Goal: Task Accomplishment & Management: Manage account settings

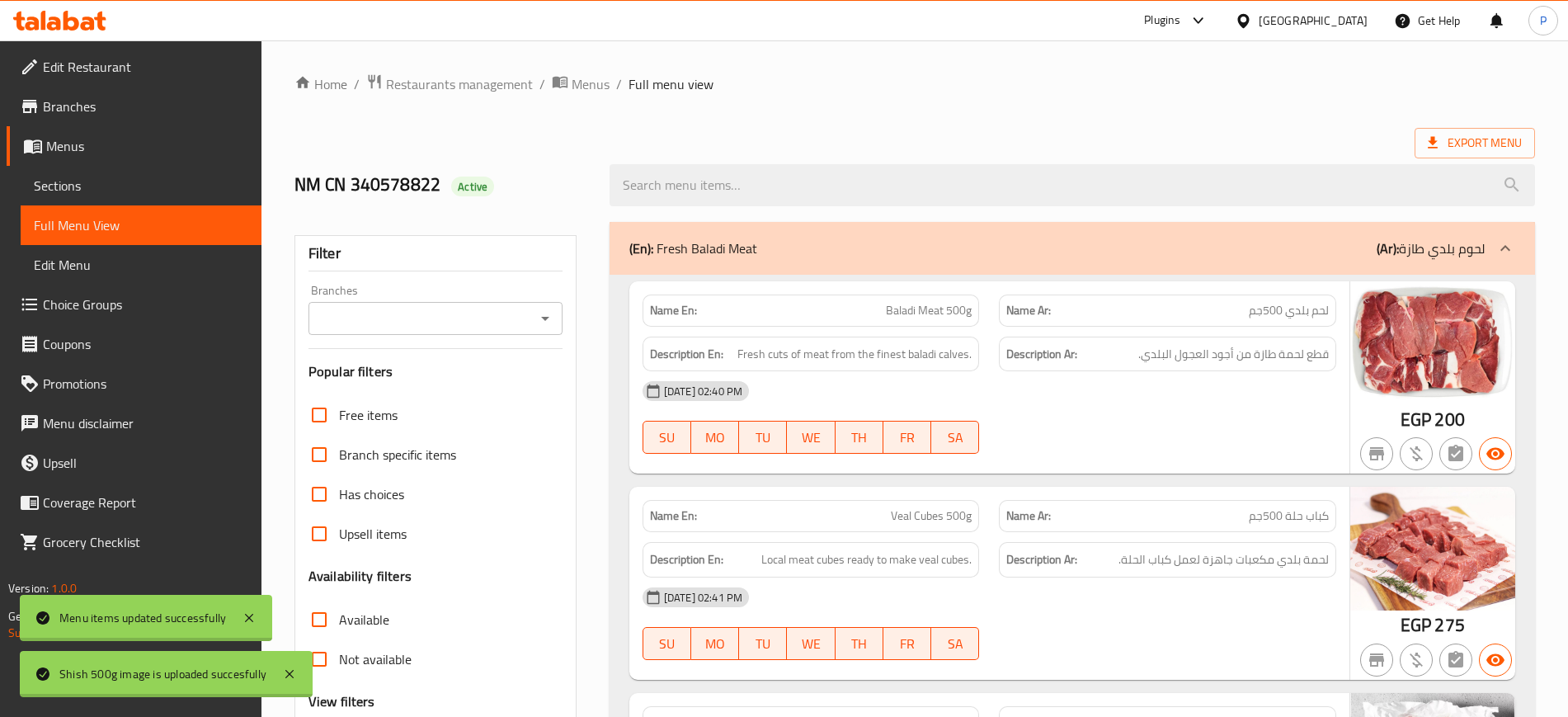
scroll to position [3873, 0]
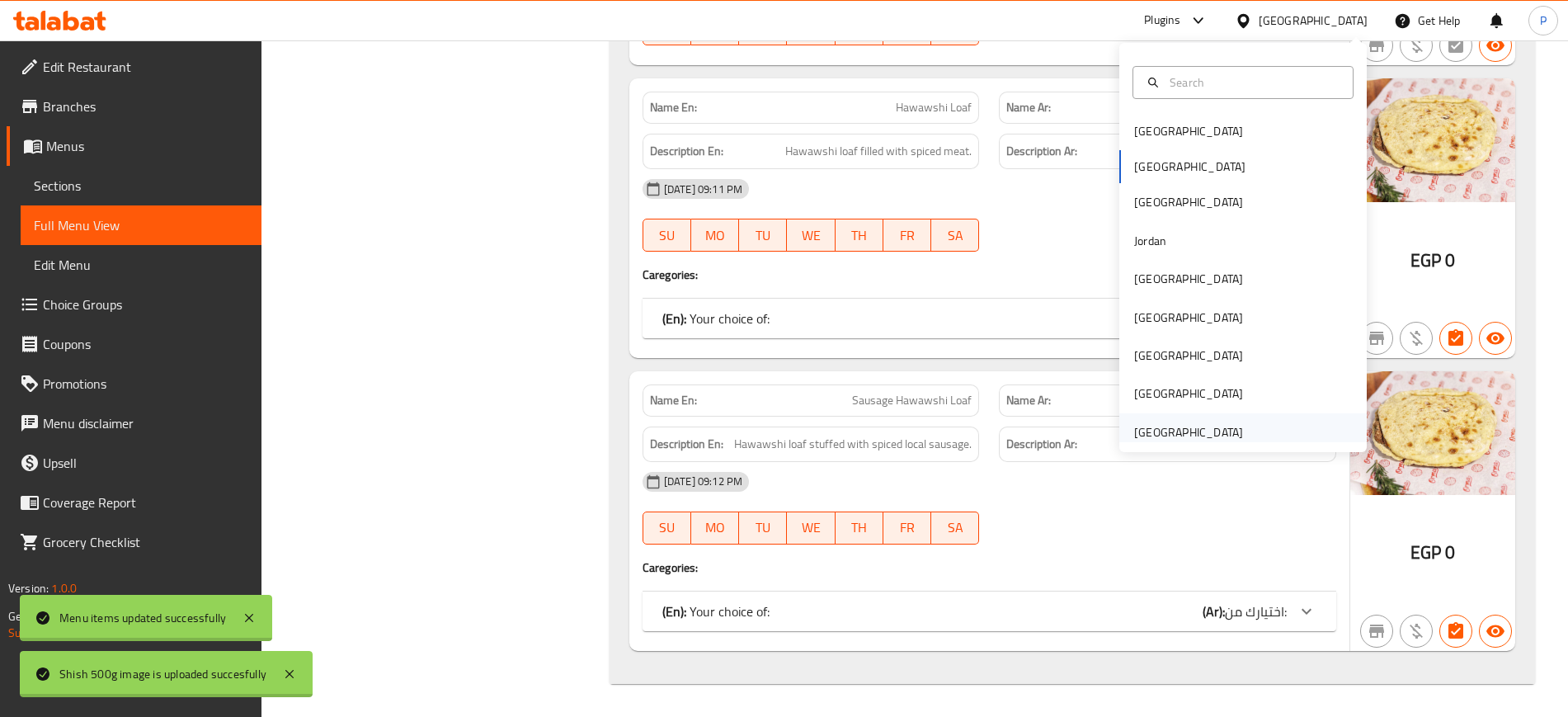
click at [1229, 430] on div "[GEOGRAPHIC_DATA]" at bounding box center [1188, 431] width 135 height 38
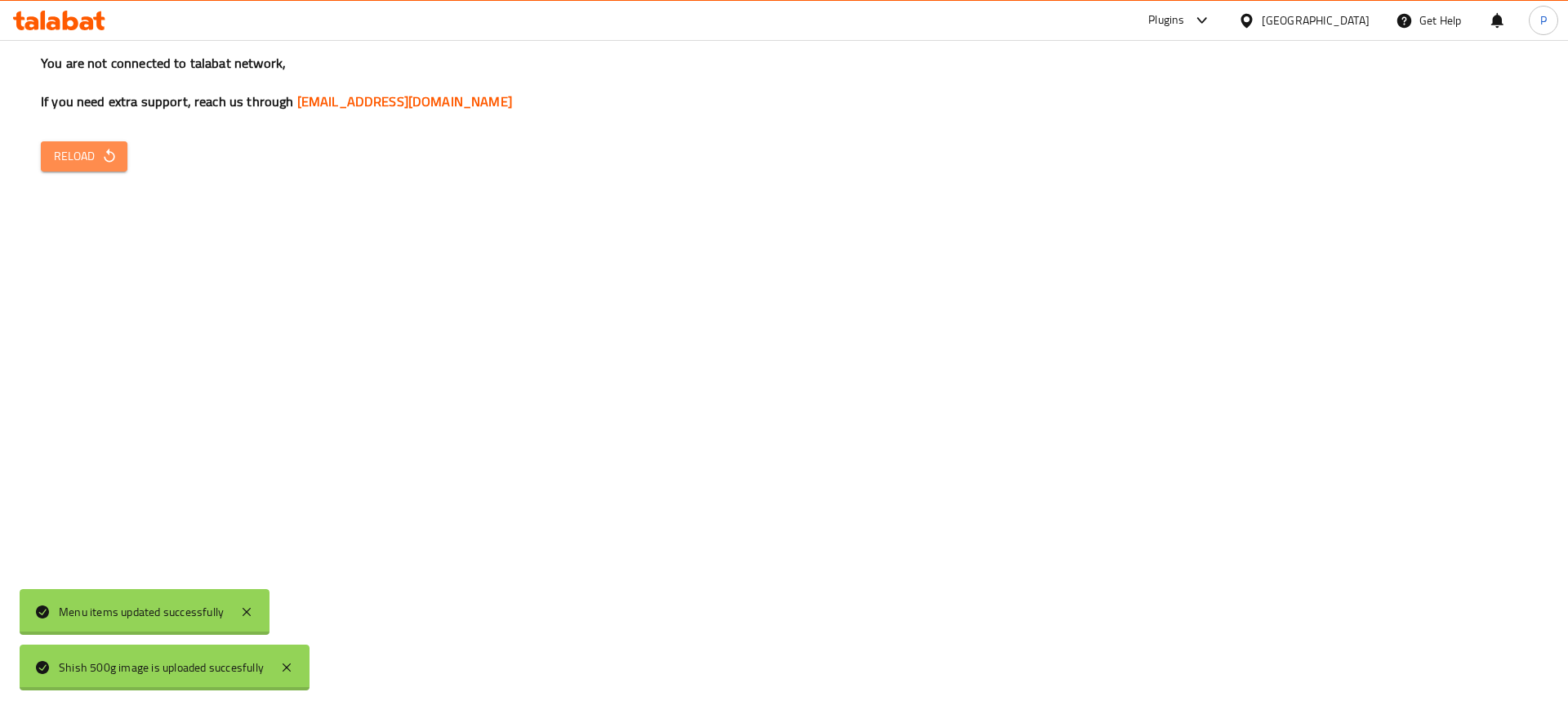
click at [108, 143] on button "Reload" at bounding box center [84, 156] width 87 height 30
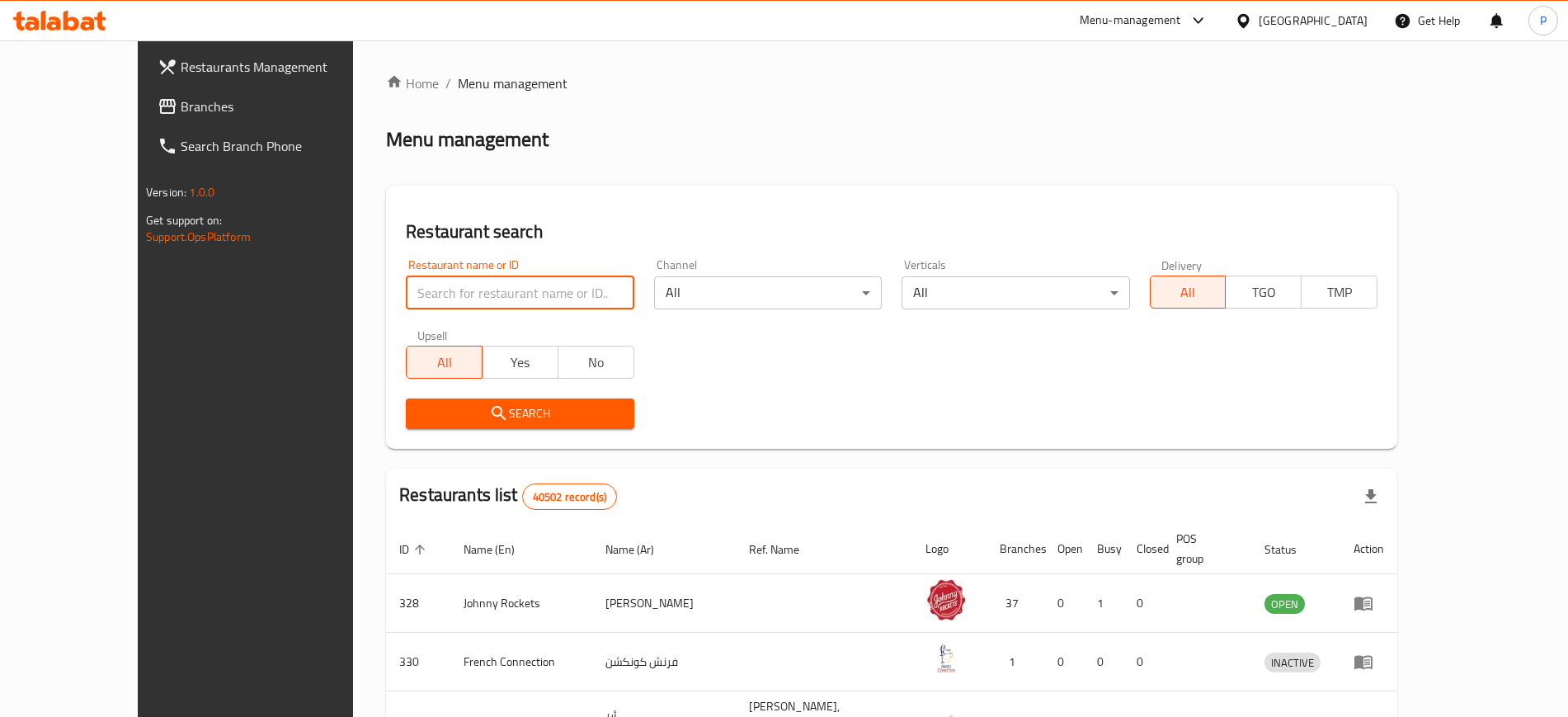
click at [445, 300] on input "search" at bounding box center [520, 292] width 227 height 33
click button "Search" at bounding box center [520, 413] width 227 height 30
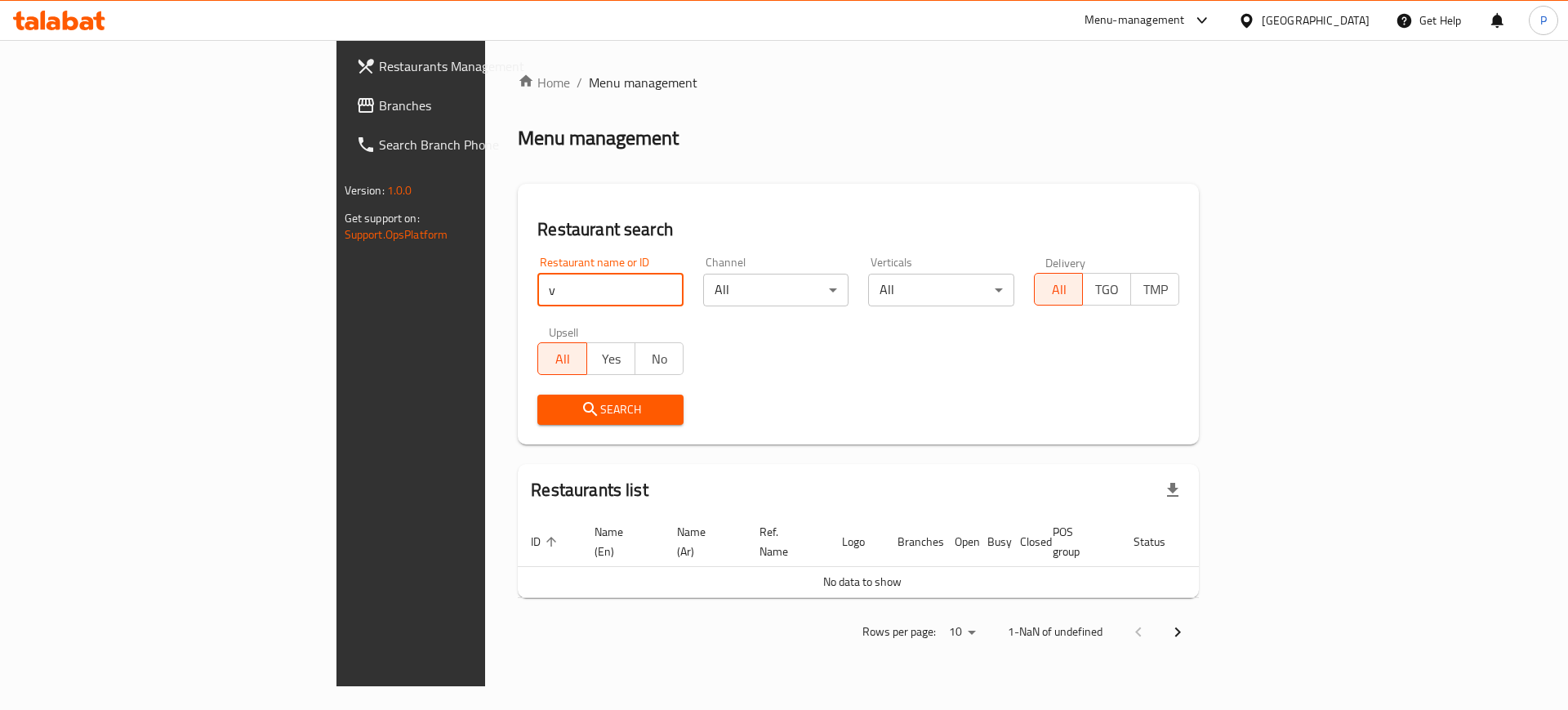
click at [537, 284] on input "v" at bounding box center [610, 290] width 146 height 33
paste input "BON PIZZA & BURGERS"
type input "BON PIZZA & BURGERS"
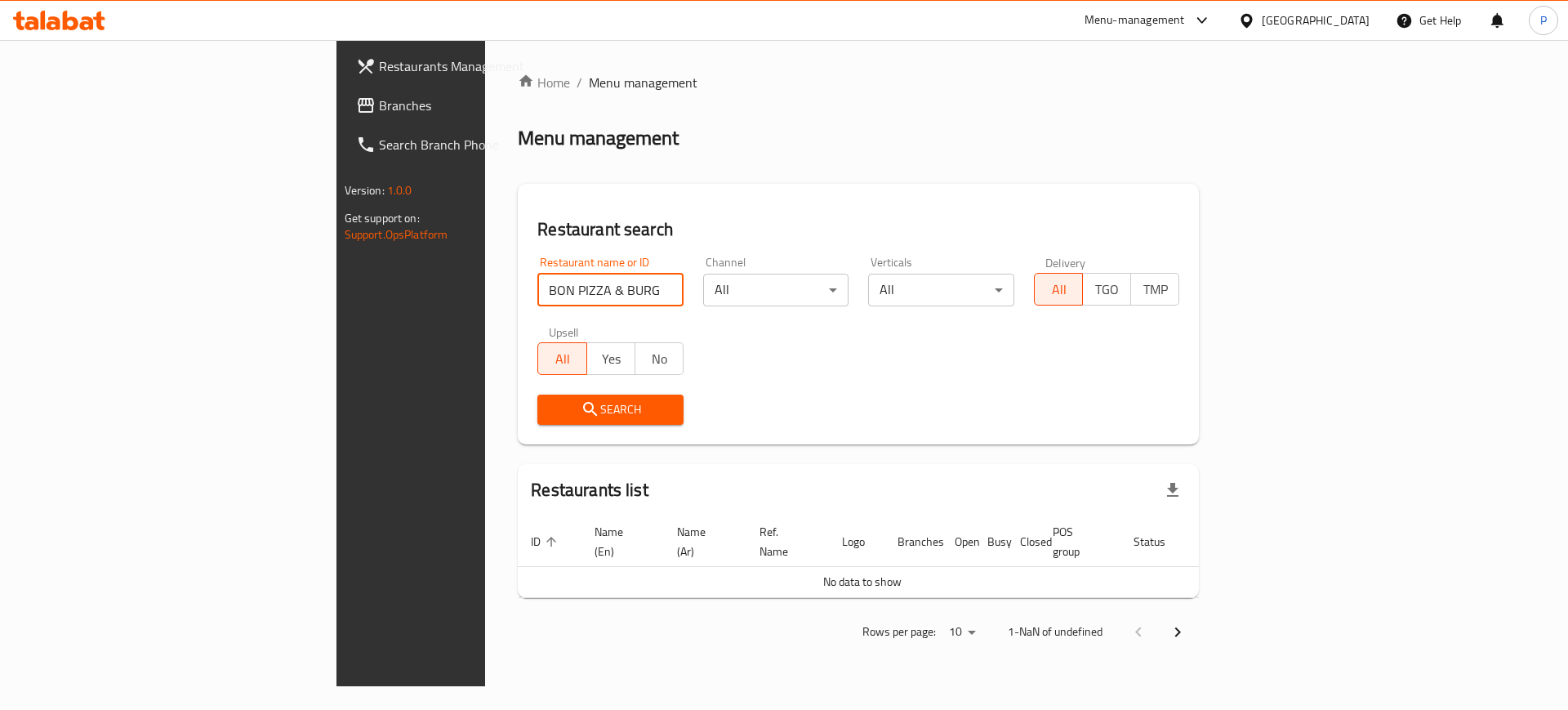
click button "Search" at bounding box center [610, 409] width 146 height 30
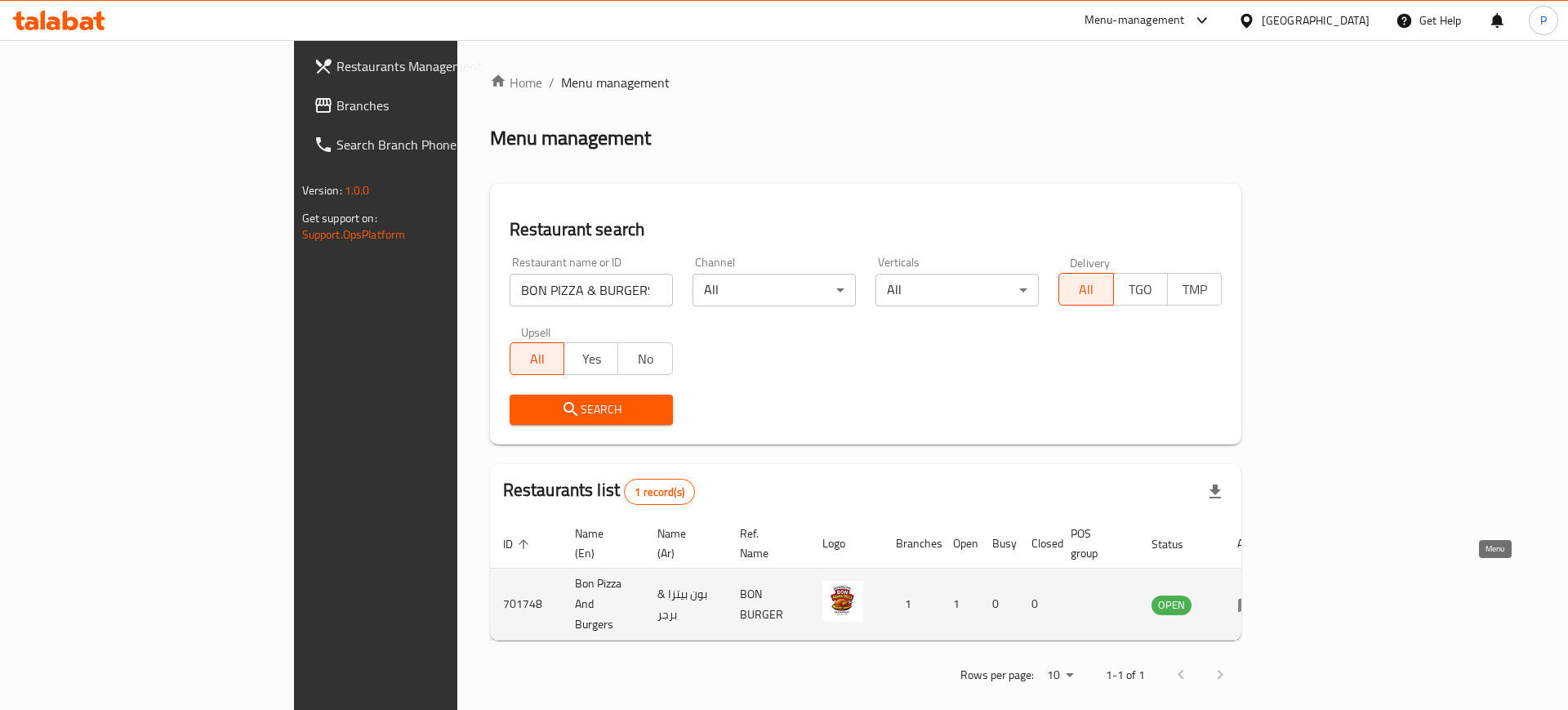
click at [1256, 595] on icon "enhanced table" at bounding box center [1247, 604] width 19 height 19
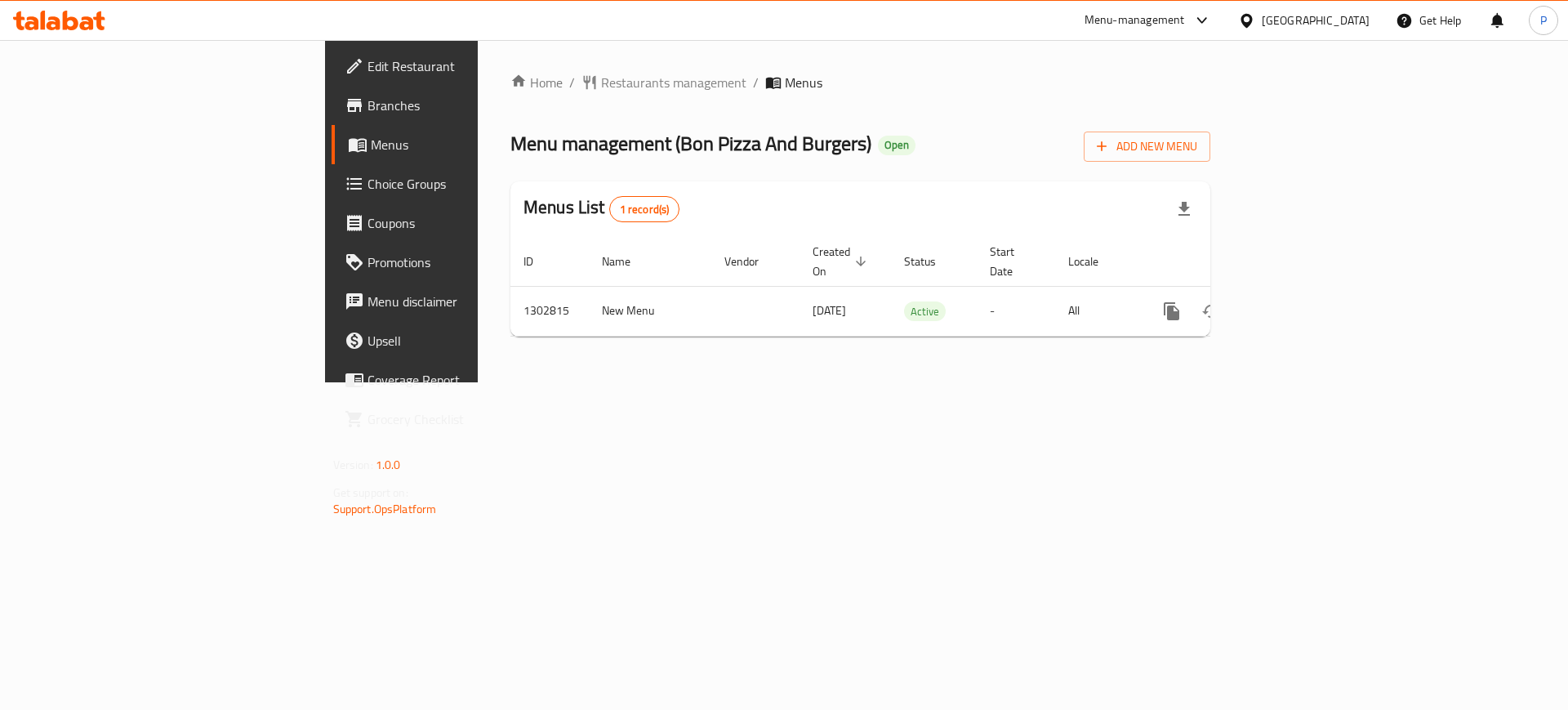
click at [367, 65] on span "Edit Restaurant" at bounding box center [470, 66] width 207 height 19
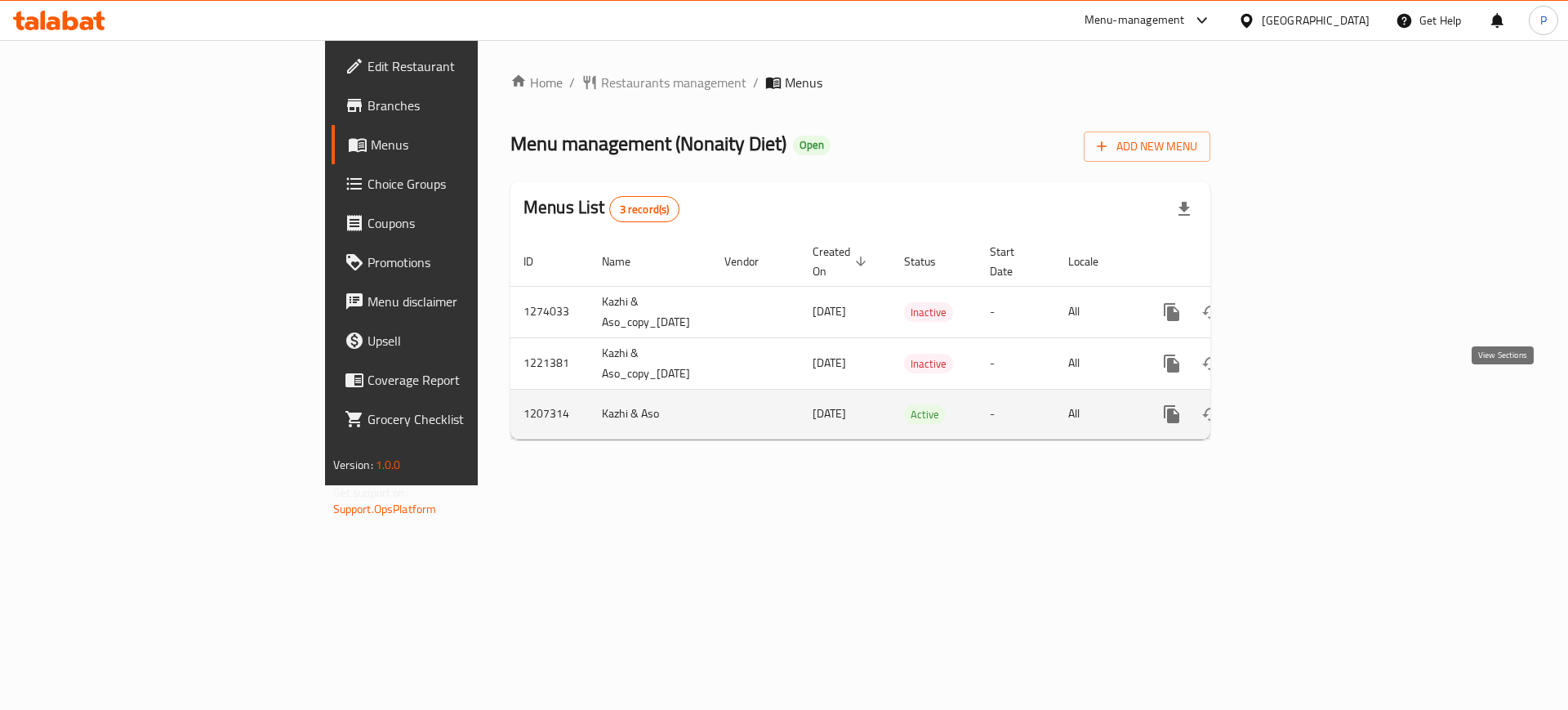
click at [1308, 409] on link "enhanced table" at bounding box center [1289, 414] width 39 height 39
